Goal: Transaction & Acquisition: Book appointment/travel/reservation

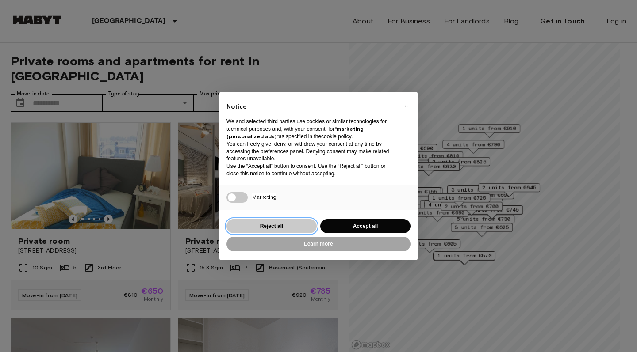
click at [286, 227] on button "Reject all" at bounding box center [271, 226] width 90 height 15
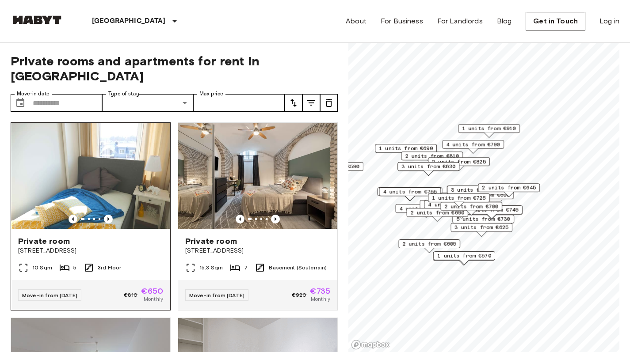
click at [63, 236] on span "Private room" at bounding box center [44, 241] width 52 height 11
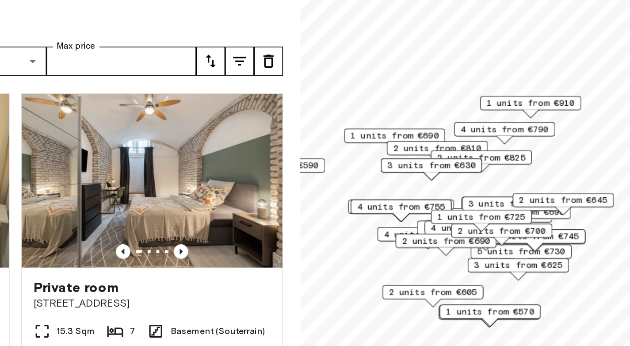
click at [402, 163] on span "3 units from €630" at bounding box center [429, 167] width 54 height 8
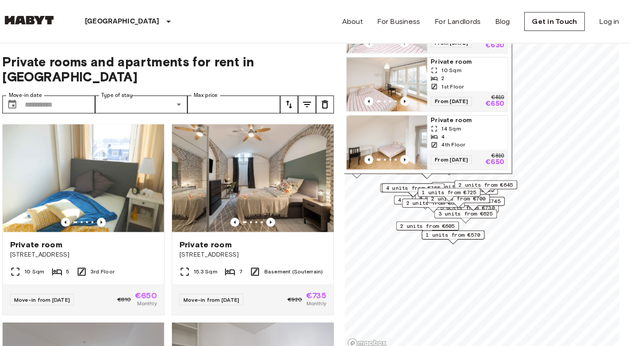
scroll to position [9, 0]
click at [438, 114] on span "Private room" at bounding box center [469, 118] width 73 height 9
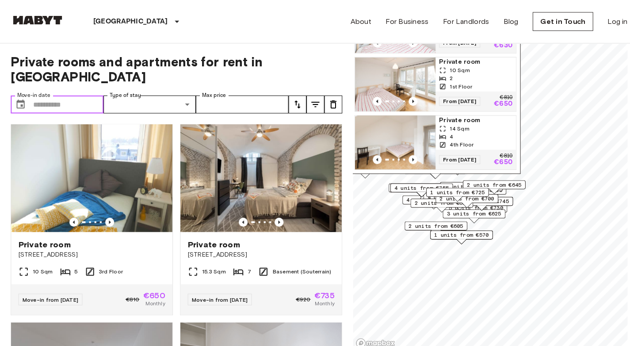
click at [40, 94] on input "Move-in date" at bounding box center [67, 103] width 69 height 18
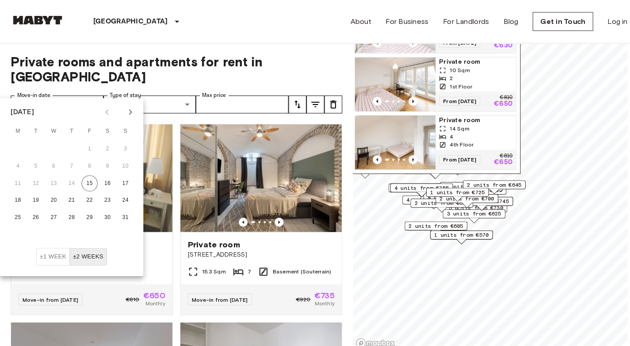
click at [126, 112] on icon "Next month" at bounding box center [128, 110] width 11 height 11
click at [53, 148] on button "1" at bounding box center [53, 147] width 16 height 16
type input "**********"
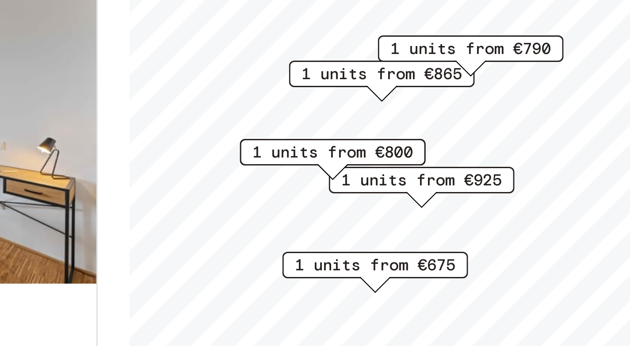
click at [403, 219] on span "1 units from €675" at bounding box center [430, 223] width 54 height 8
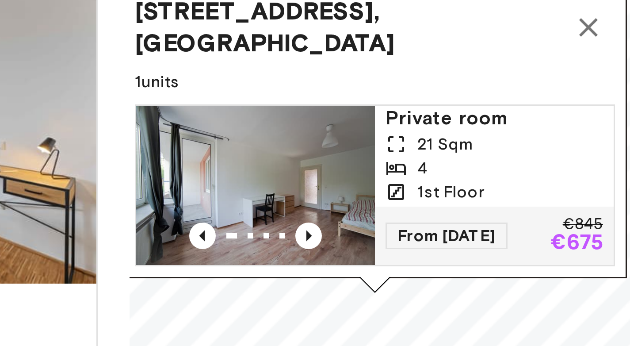
scroll to position [52, 0]
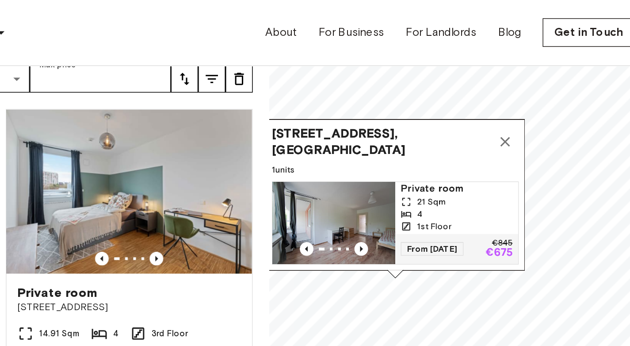
click at [434, 118] on span "Private room" at bounding box center [470, 122] width 73 height 9
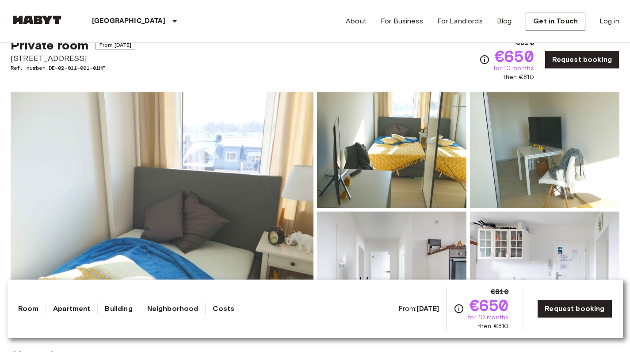
scroll to position [32, 0]
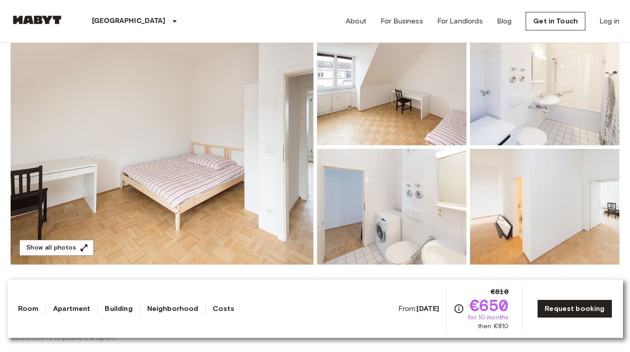
scroll to position [94, 0]
click at [274, 177] on img at bounding box center [162, 147] width 303 height 235
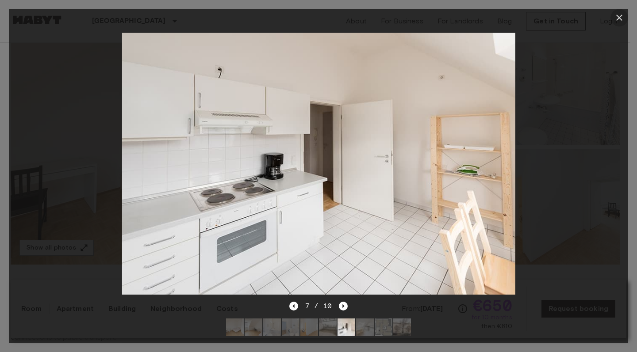
click at [619, 17] on icon "button" at bounding box center [619, 18] width 6 height 6
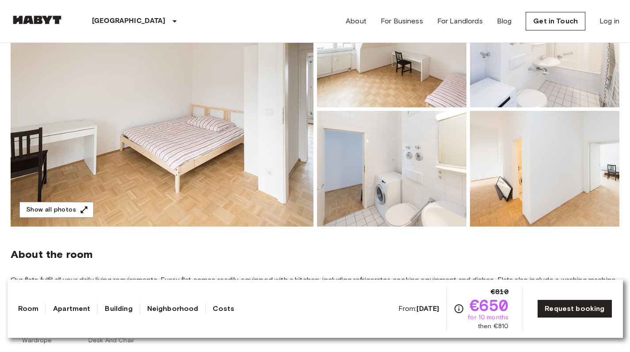
scroll to position [134, 0]
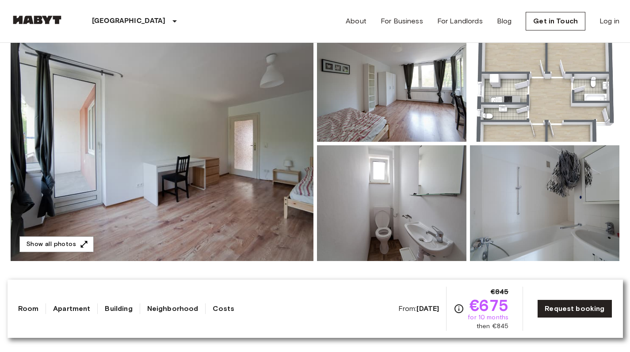
scroll to position [97, 0]
click at [186, 213] on img at bounding box center [162, 143] width 303 height 235
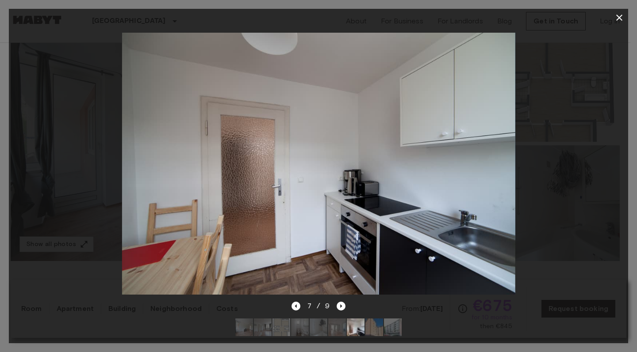
click at [621, 16] on icon "button" at bounding box center [619, 17] width 11 height 11
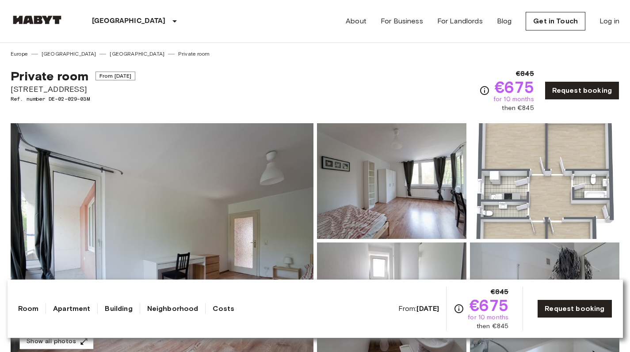
scroll to position [0, 0]
drag, startPoint x: 61, startPoint y: 91, endPoint x: 0, endPoint y: 90, distance: 61.0
copy span "Fallstraße 42"
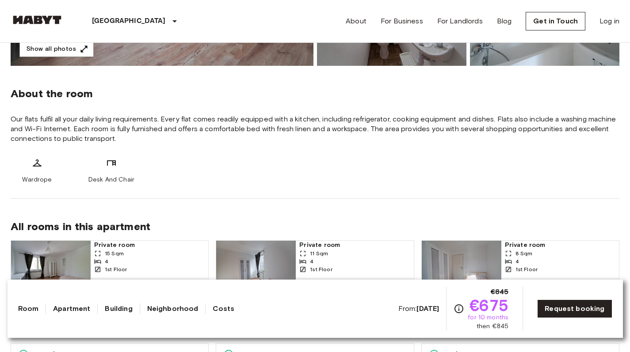
scroll to position [296, 0]
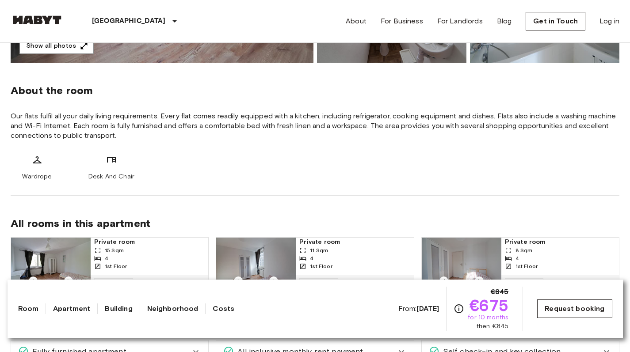
click at [584, 307] on link "Request booking" at bounding box center [574, 309] width 75 height 19
